Goal: Use online tool/utility: Utilize a website feature to perform a specific function

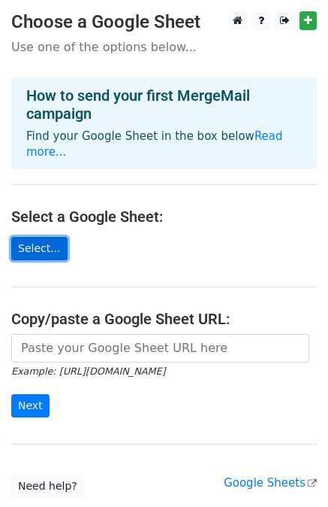
click at [43, 237] on link "Select..." at bounding box center [39, 248] width 56 height 23
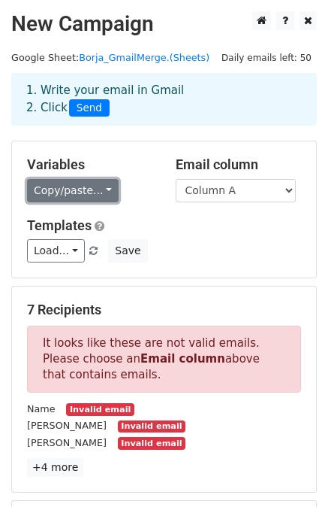
click at [89, 193] on link "Copy/paste..." at bounding box center [73, 190] width 92 height 23
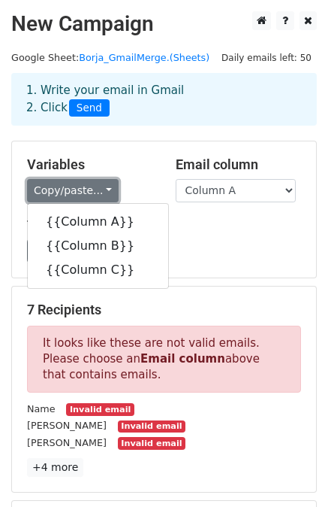
click at [89, 193] on link "Copy/paste..." at bounding box center [73, 190] width 92 height 23
